Goal: Task Accomplishment & Management: Use online tool/utility

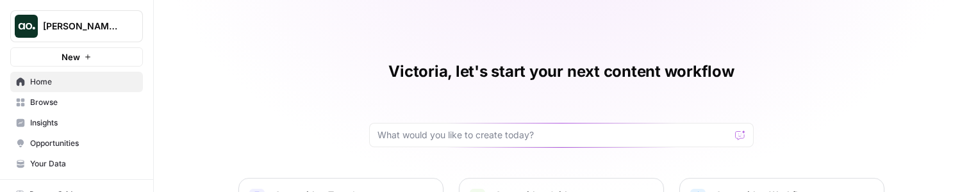
click at [81, 108] on link "Browse" at bounding box center [76, 102] width 133 height 21
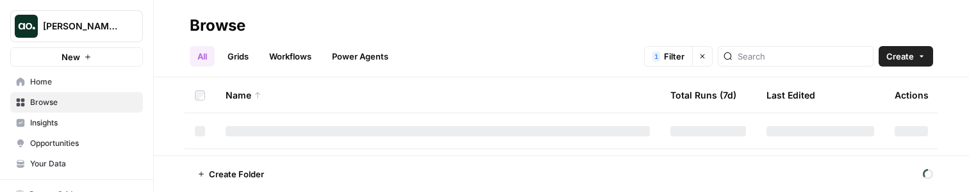
click at [233, 54] on link "Grids" at bounding box center [238, 56] width 37 height 21
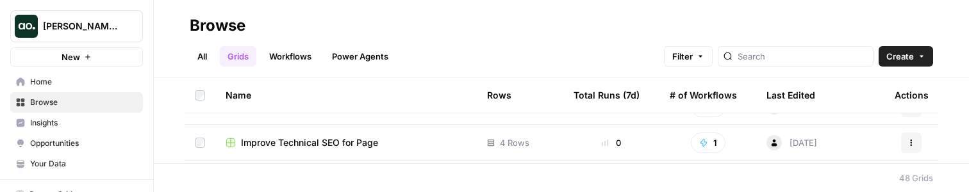
scroll to position [295, 0]
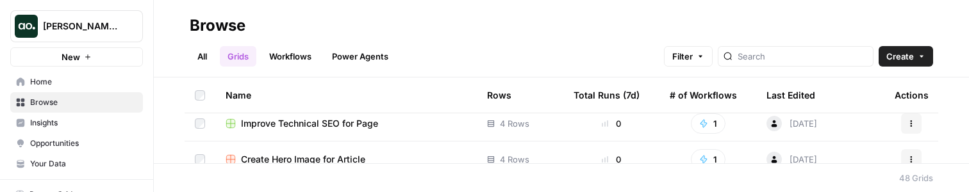
click at [485, 97] on th "Rows" at bounding box center [520, 95] width 87 height 35
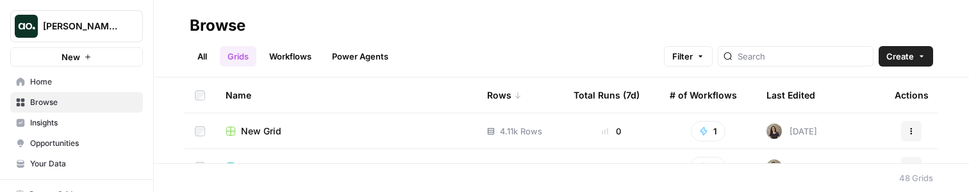
click at [389, 131] on div "New Grid" at bounding box center [346, 131] width 241 height 13
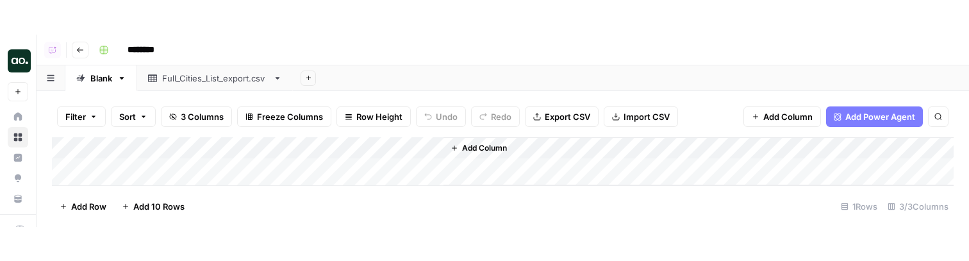
scroll to position [16, 0]
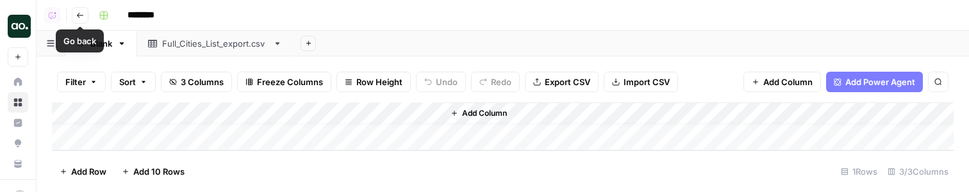
click at [200, 39] on div "Full_Cities_List_export.csv" at bounding box center [215, 43] width 106 height 13
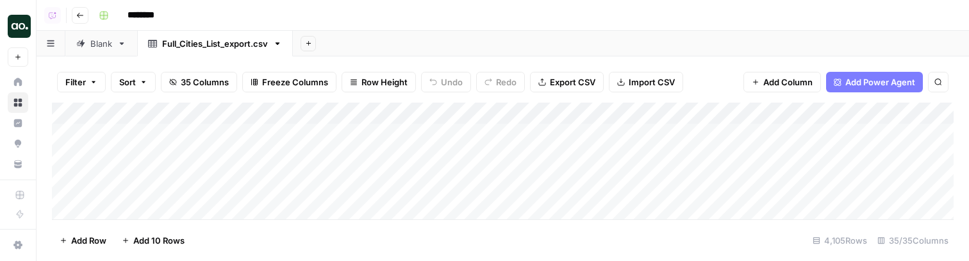
click at [88, 83] on button "Filter" at bounding box center [81, 82] width 49 height 21
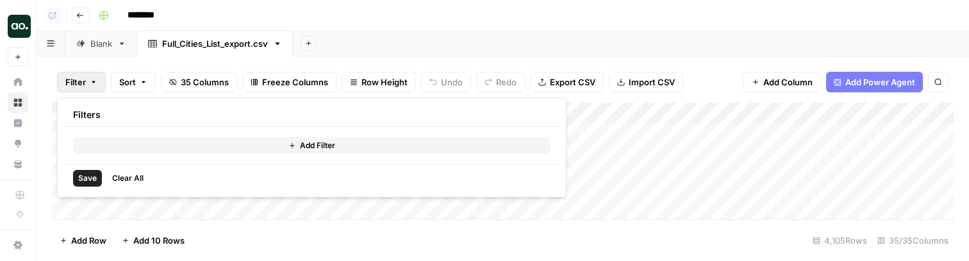
click at [192, 145] on button "Add Filter" at bounding box center [312, 145] width 478 height 17
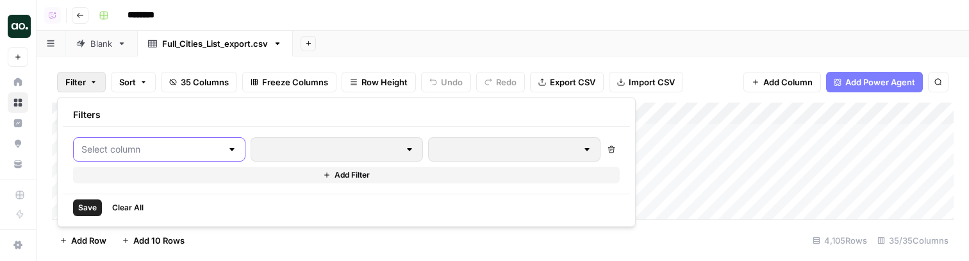
click at [143, 152] on input "text" at bounding box center [151, 149] width 140 height 13
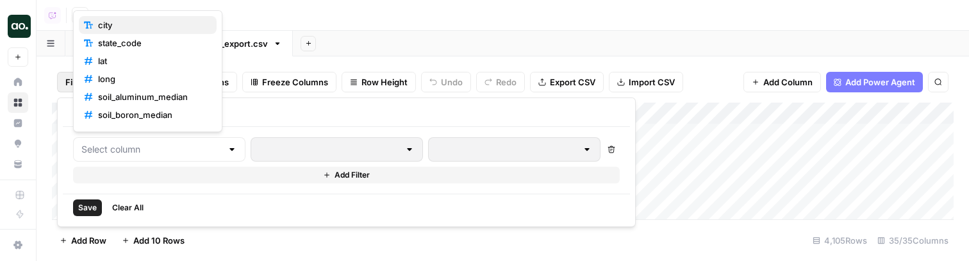
click at [159, 26] on span "city" at bounding box center [152, 25] width 108 height 13
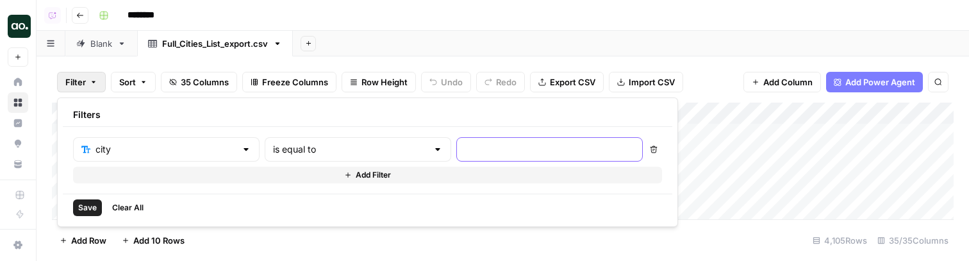
click at [465, 154] on input "text" at bounding box center [550, 149] width 170 height 13
type input "U"
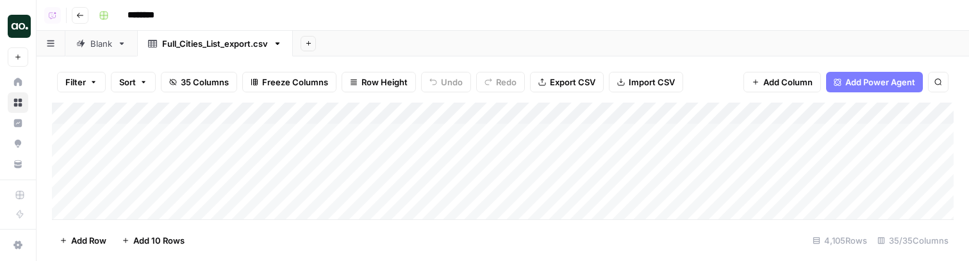
click at [93, 88] on button "Filter" at bounding box center [81, 82] width 49 height 21
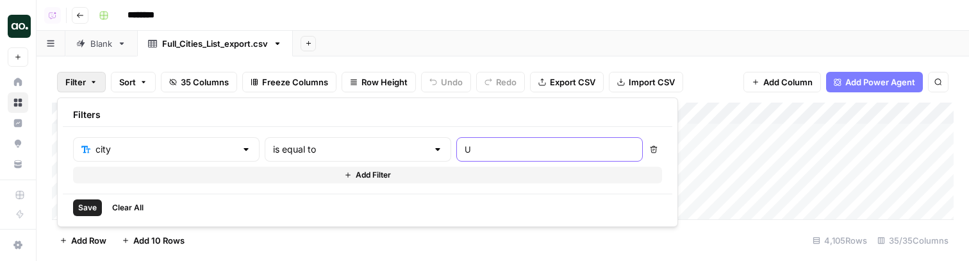
click at [465, 144] on input "U" at bounding box center [550, 149] width 170 height 13
type input "Aberdeen"
click at [85, 192] on span "Save" at bounding box center [87, 208] width 19 height 12
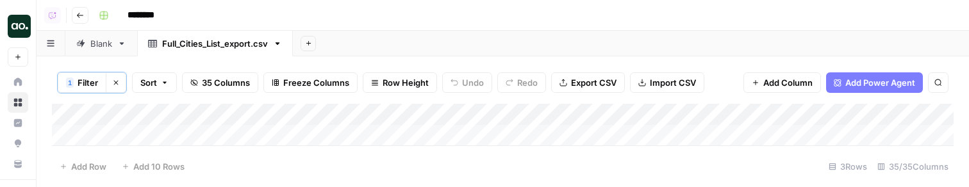
click at [92, 80] on span "Filter" at bounding box center [88, 82] width 21 height 13
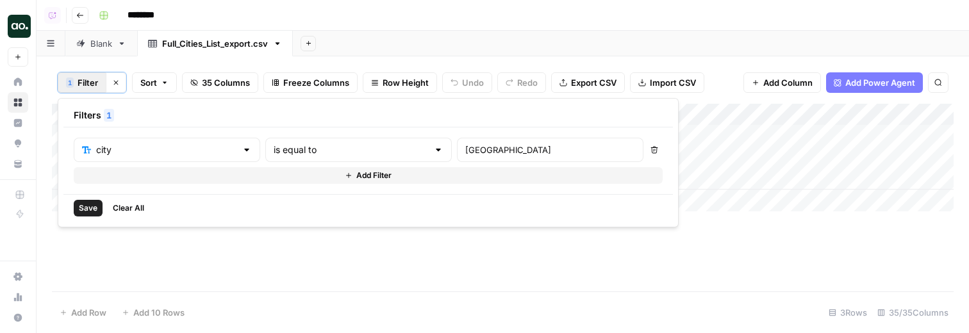
click at [622, 192] on div "Add Column" at bounding box center [503, 198] width 902 height 188
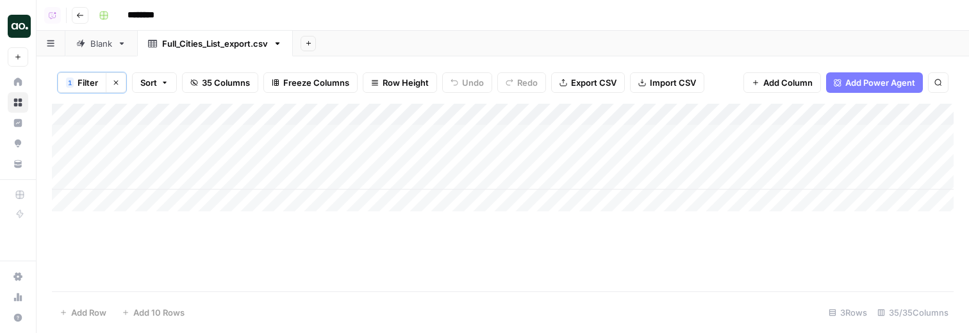
click at [92, 84] on span "Filter" at bounding box center [88, 82] width 21 height 13
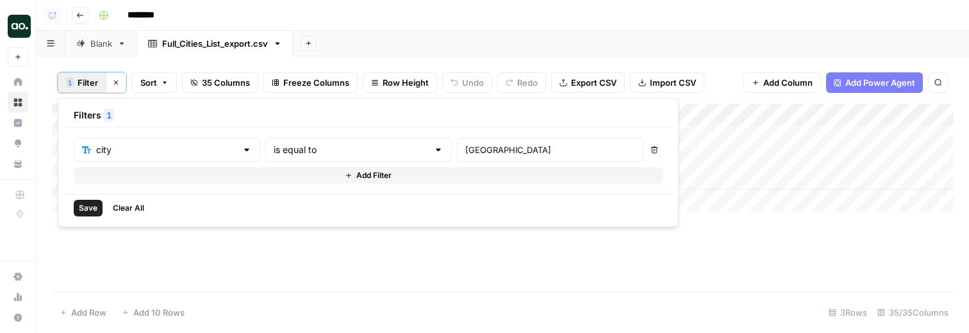
click at [137, 181] on button "Add Filter" at bounding box center [368, 175] width 589 height 17
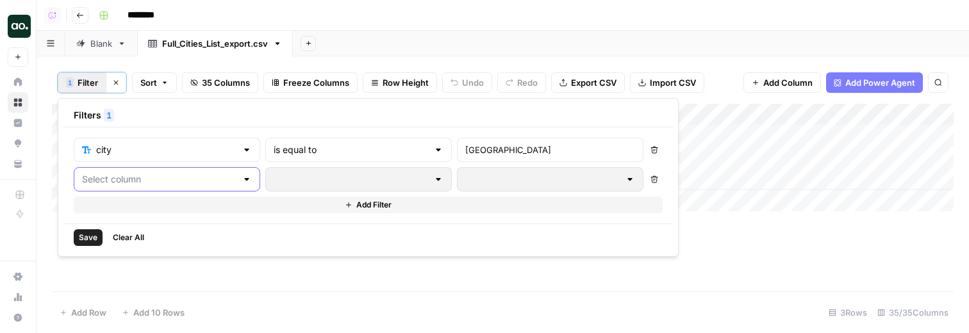
click at [122, 177] on input "text" at bounding box center [159, 179] width 155 height 13
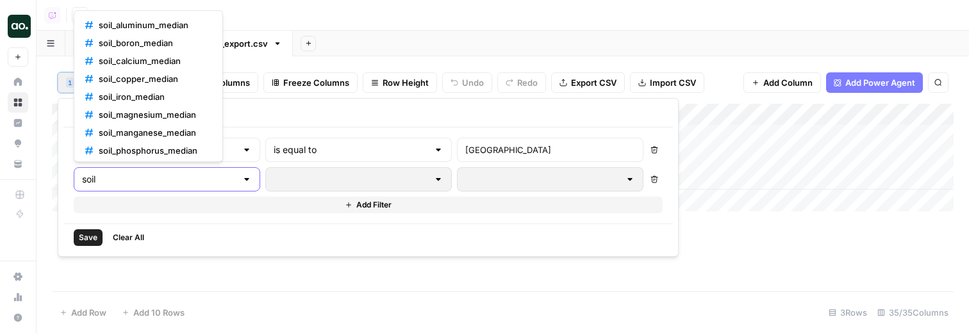
type input "soil"
click at [133, 176] on input "text" at bounding box center [159, 179] width 155 height 13
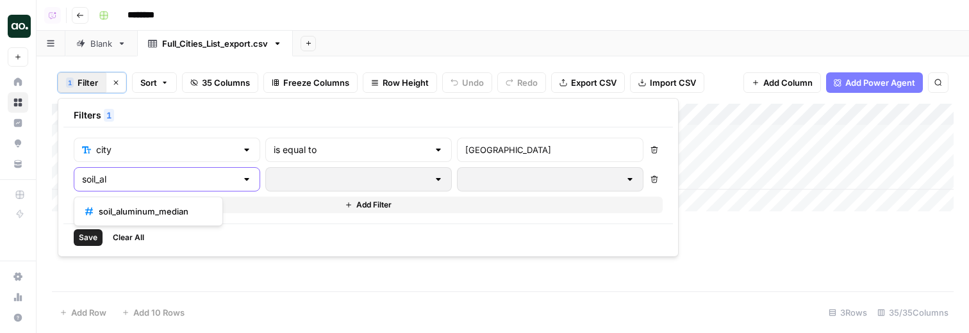
type input "soil_al"
click at [133, 192] on span "soil_aluminum_median" at bounding box center [153, 211] width 108 height 13
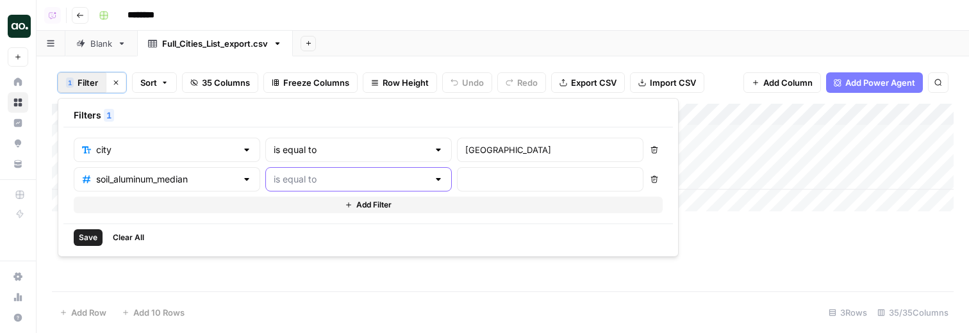
click at [315, 183] on input "text" at bounding box center [351, 179] width 155 height 13
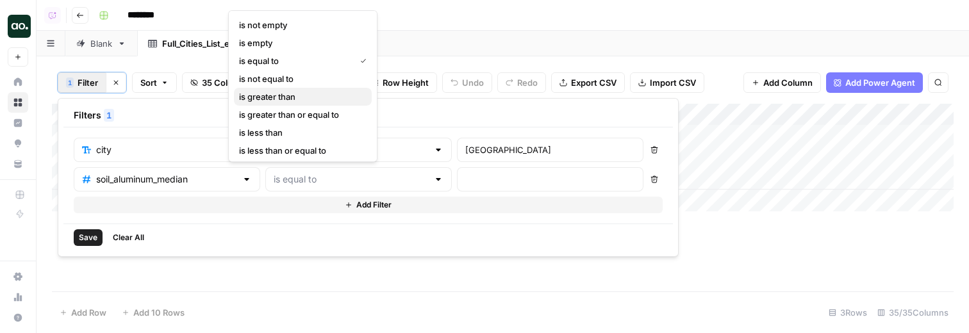
click at [312, 99] on span "is greater than" at bounding box center [300, 96] width 122 height 13
type input "is greater than"
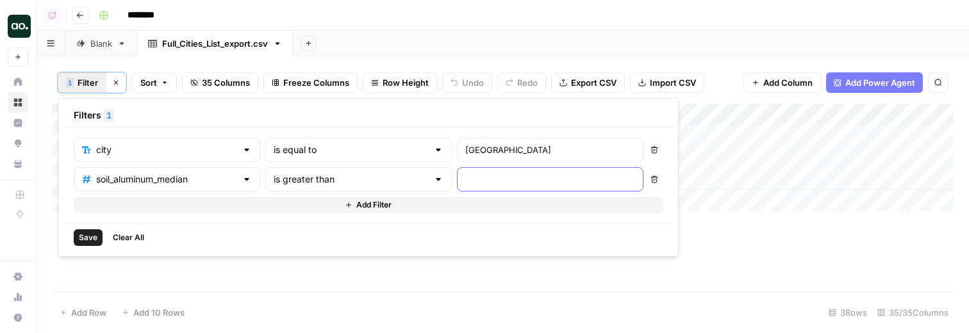
click at [465, 183] on input "number" at bounding box center [550, 179] width 170 height 13
type input "200"
click at [88, 192] on span "Save" at bounding box center [88, 238] width 19 height 12
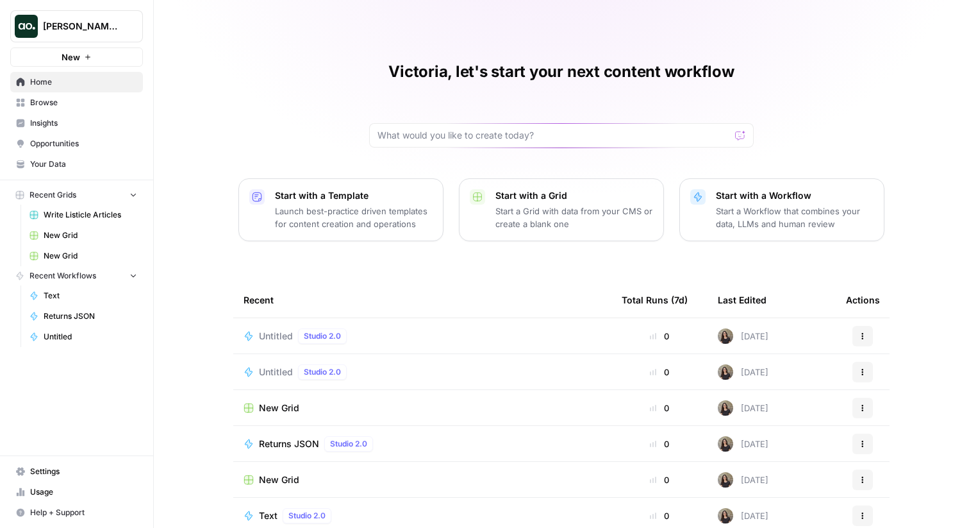
click at [98, 123] on span "Insights" at bounding box center [83, 123] width 107 height 12
click at [77, 119] on span "Insights" at bounding box center [83, 123] width 107 height 12
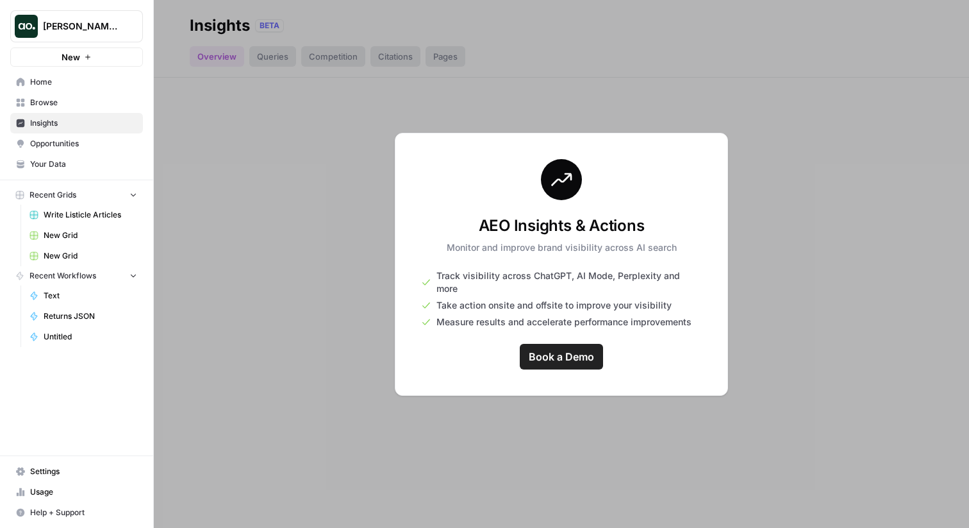
click at [76, 103] on span "Browse" at bounding box center [83, 103] width 107 height 12
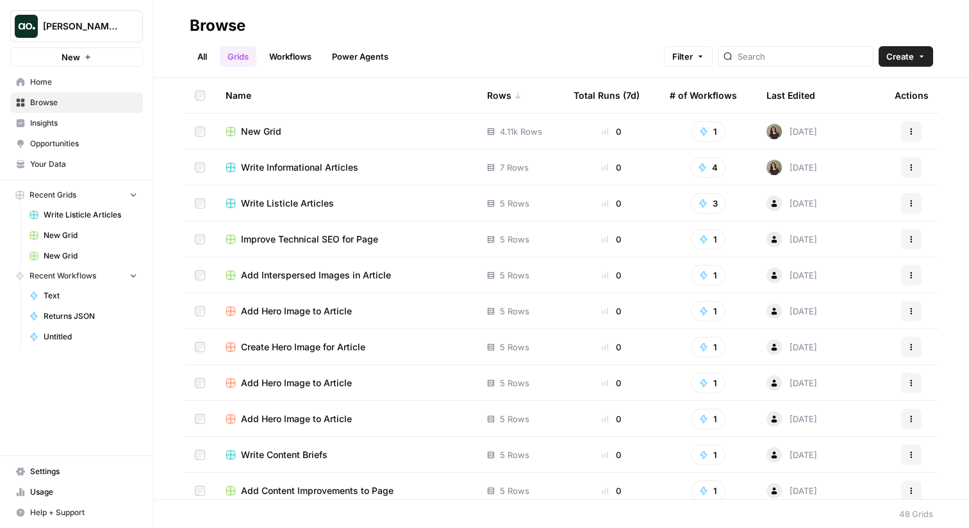
click at [286, 60] on link "Workflows" at bounding box center [291, 56] width 58 height 21
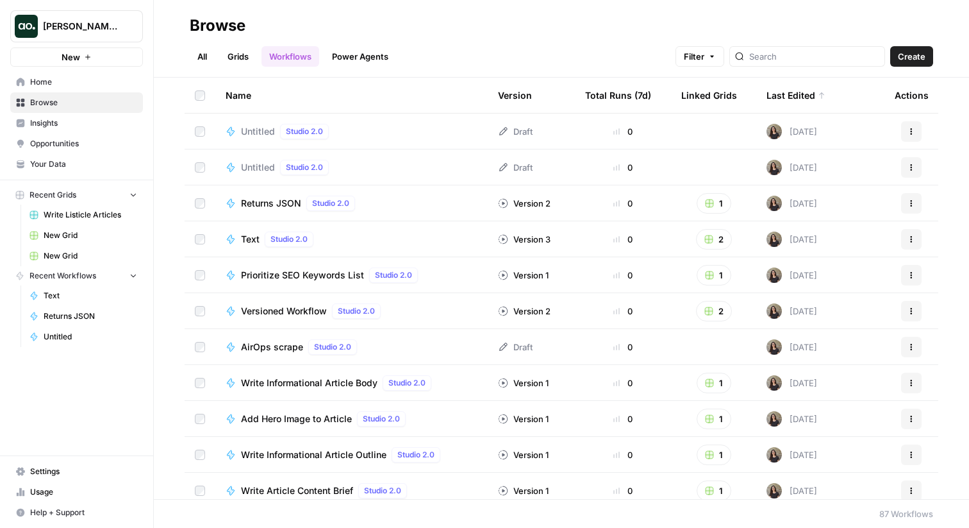
click at [271, 130] on span "Untitled" at bounding box center [258, 131] width 34 height 13
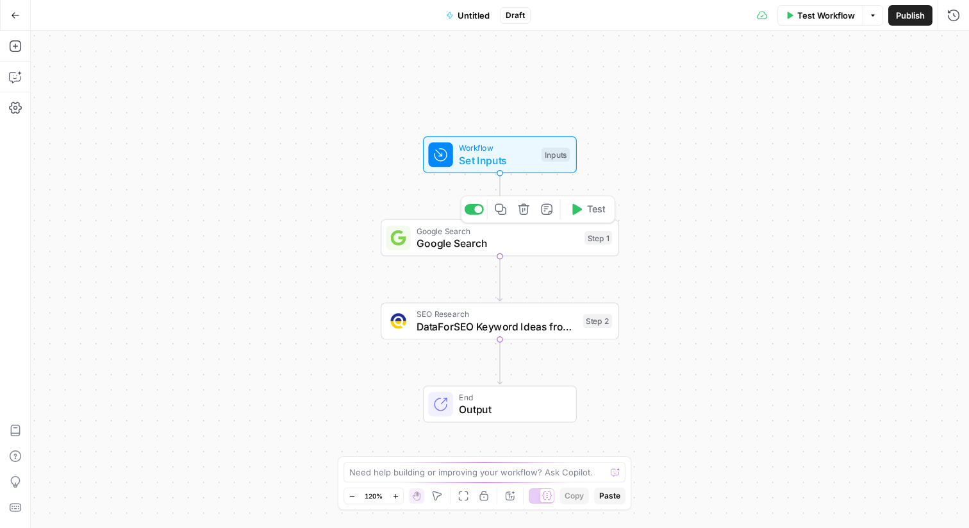
click at [595, 214] on span "Test" at bounding box center [596, 210] width 19 height 14
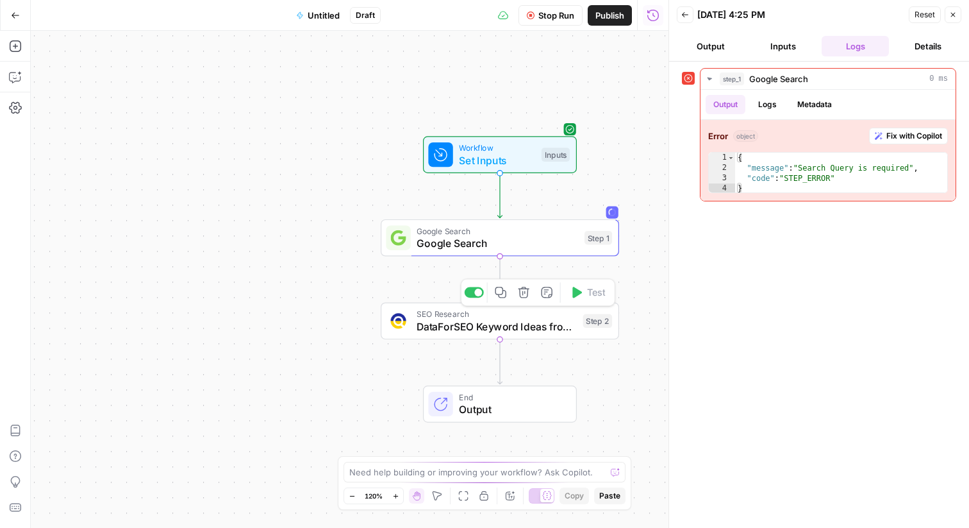
click at [525, 298] on icon "button" at bounding box center [523, 292] width 11 height 11
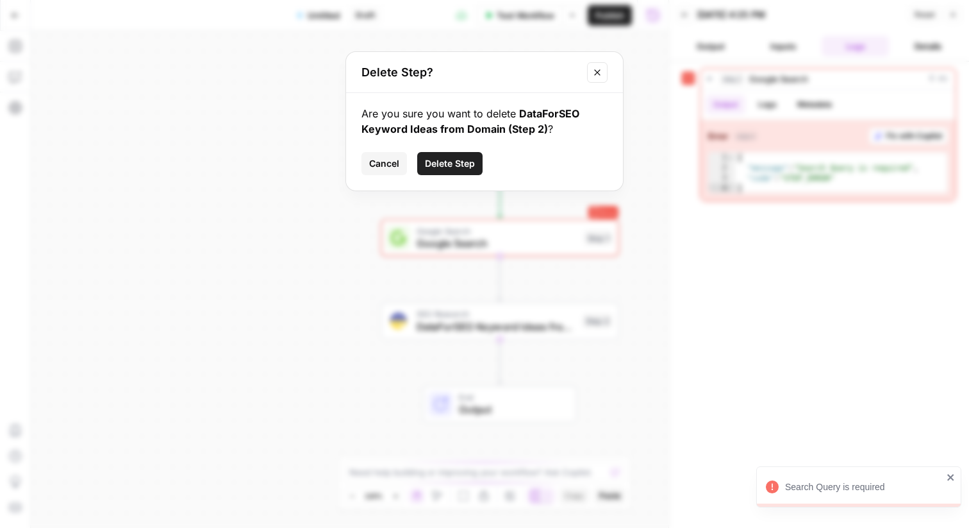
click at [452, 165] on span "Delete Step" at bounding box center [450, 163] width 50 height 13
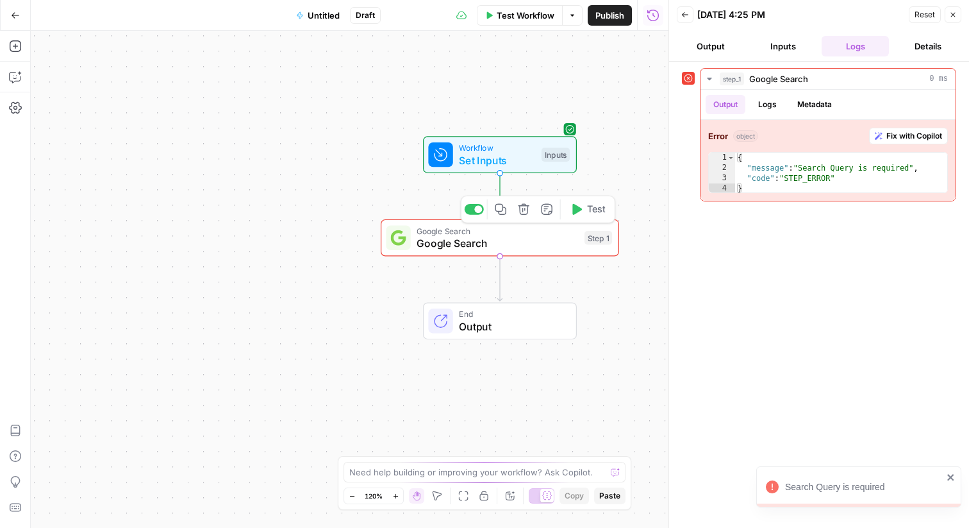
click at [432, 231] on span "Google Search" at bounding box center [498, 230] width 162 height 12
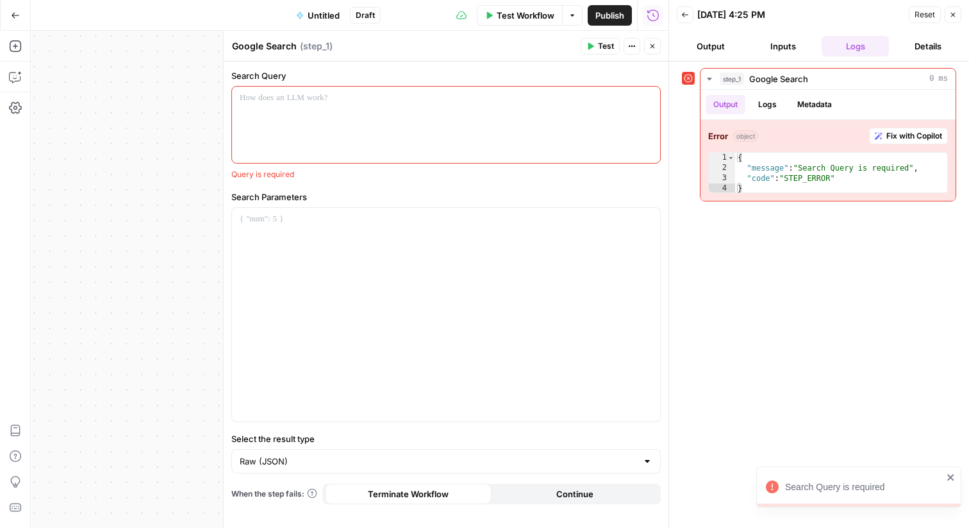
click at [545, 120] on div at bounding box center [446, 125] width 428 height 76
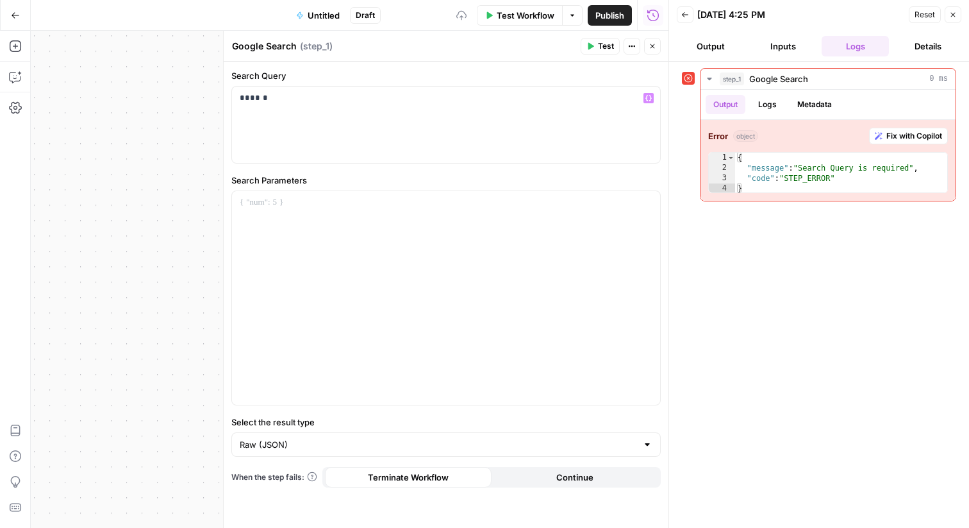
click at [593, 44] on icon "button" at bounding box center [591, 46] width 8 height 8
